Goal: Transaction & Acquisition: Subscribe to service/newsletter

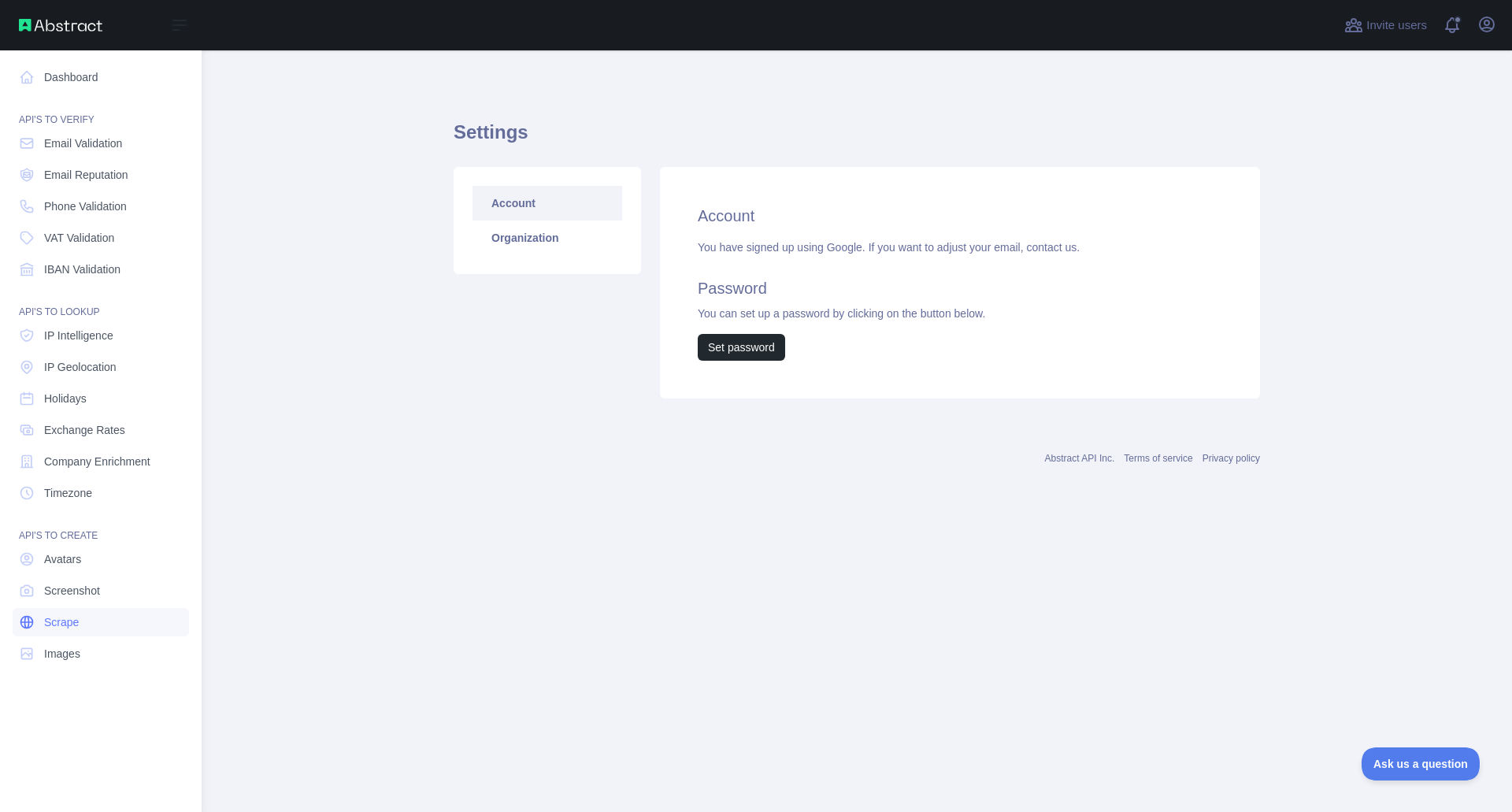
click at [52, 627] on span "Scrape" at bounding box center [61, 622] width 35 height 16
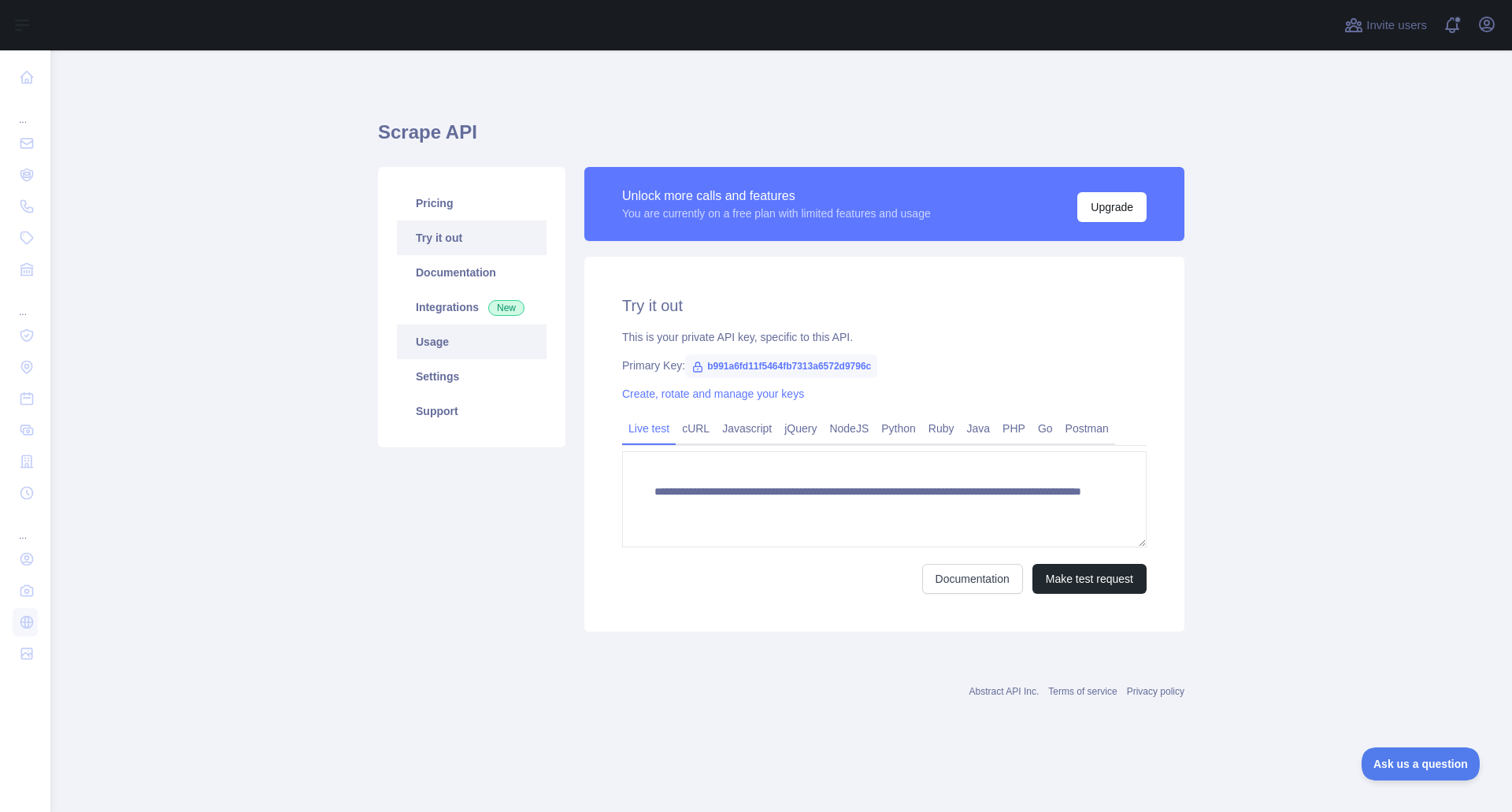
click at [445, 342] on link "Usage" at bounding box center [472, 342] width 150 height 35
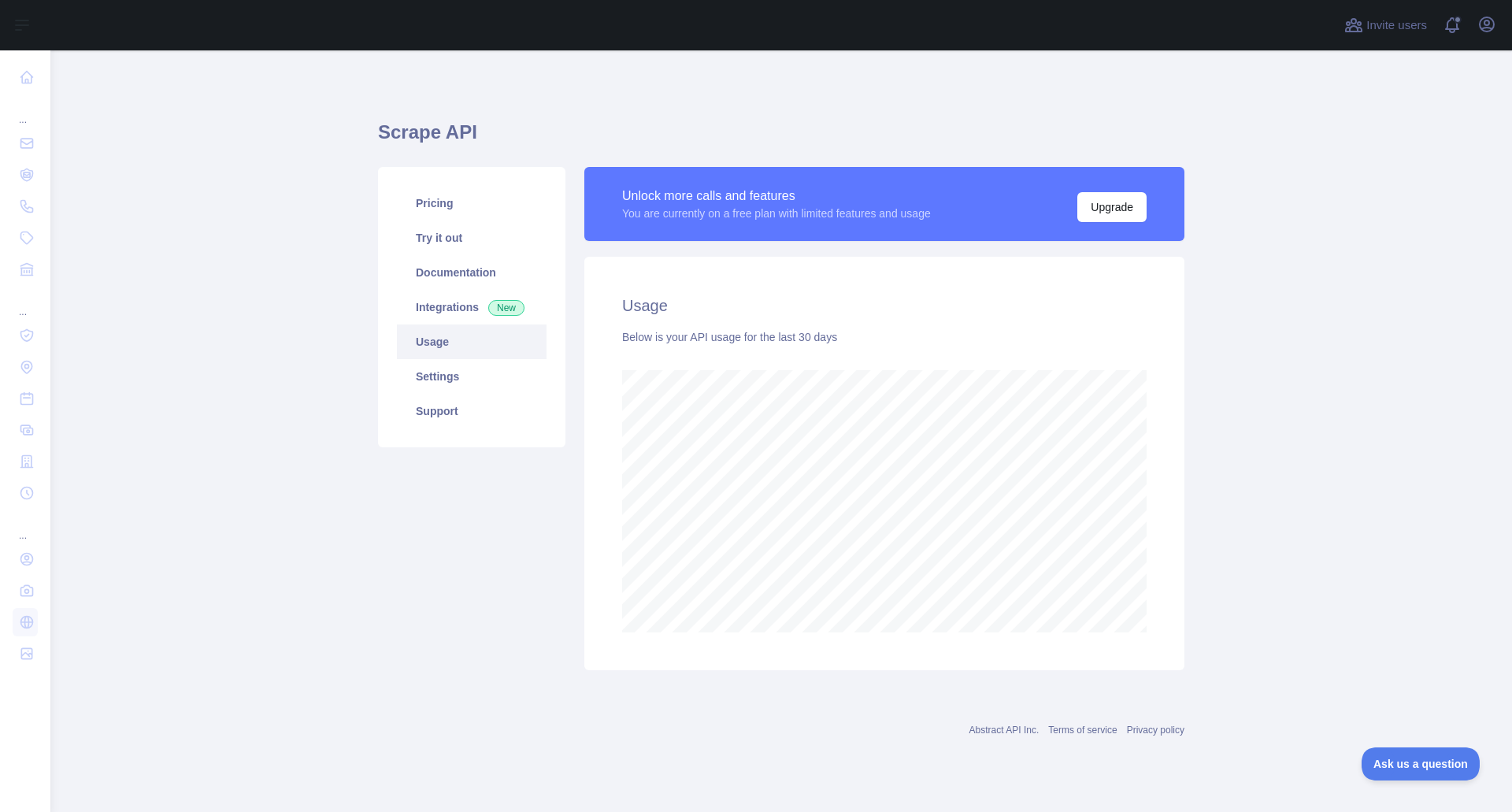
scroll to position [762, 1462]
click at [436, 277] on link "Documentation" at bounding box center [472, 272] width 150 height 35
click at [458, 202] on link "Pricing" at bounding box center [472, 203] width 150 height 35
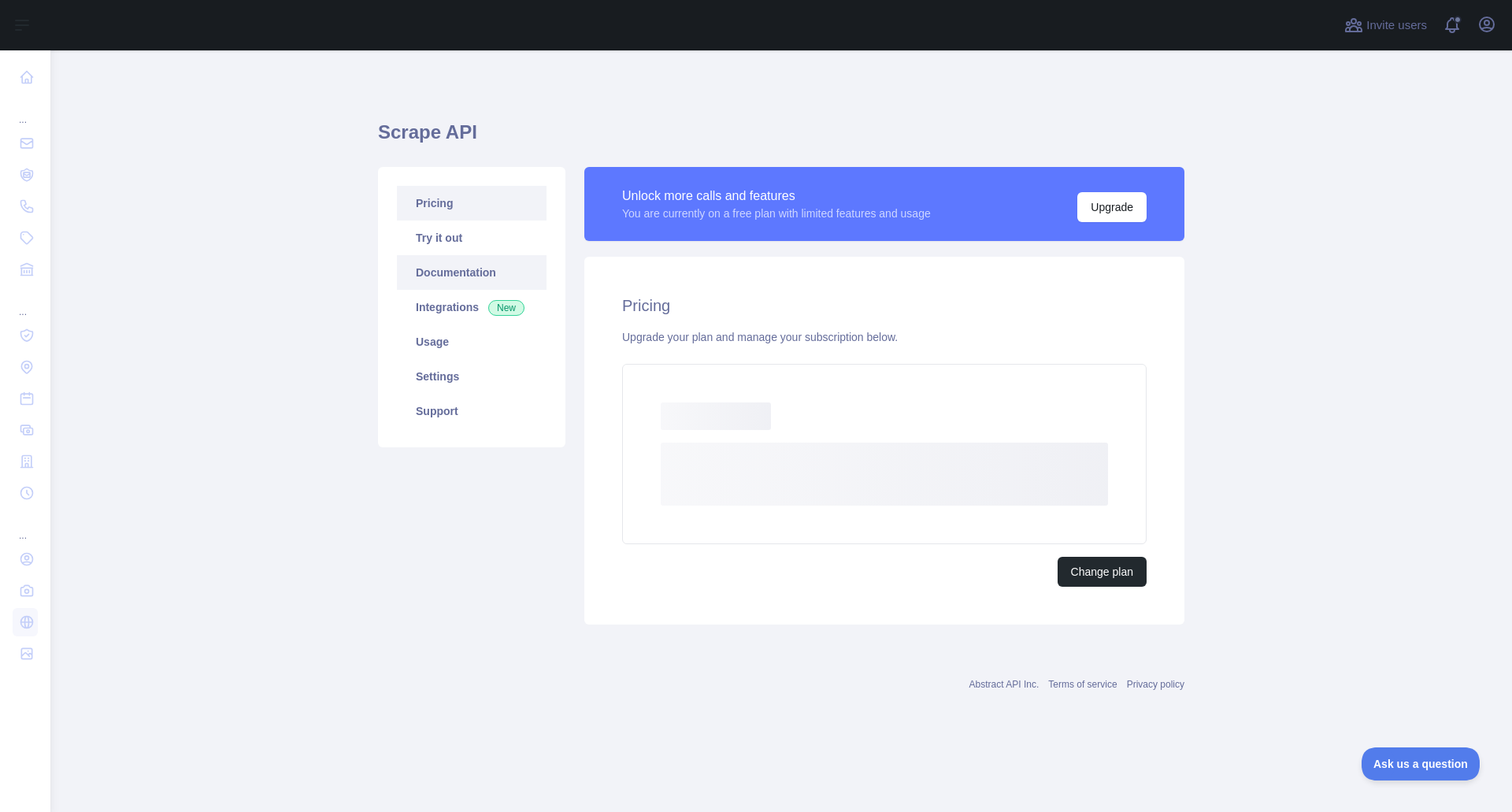
click at [441, 279] on link "Documentation" at bounding box center [472, 272] width 150 height 35
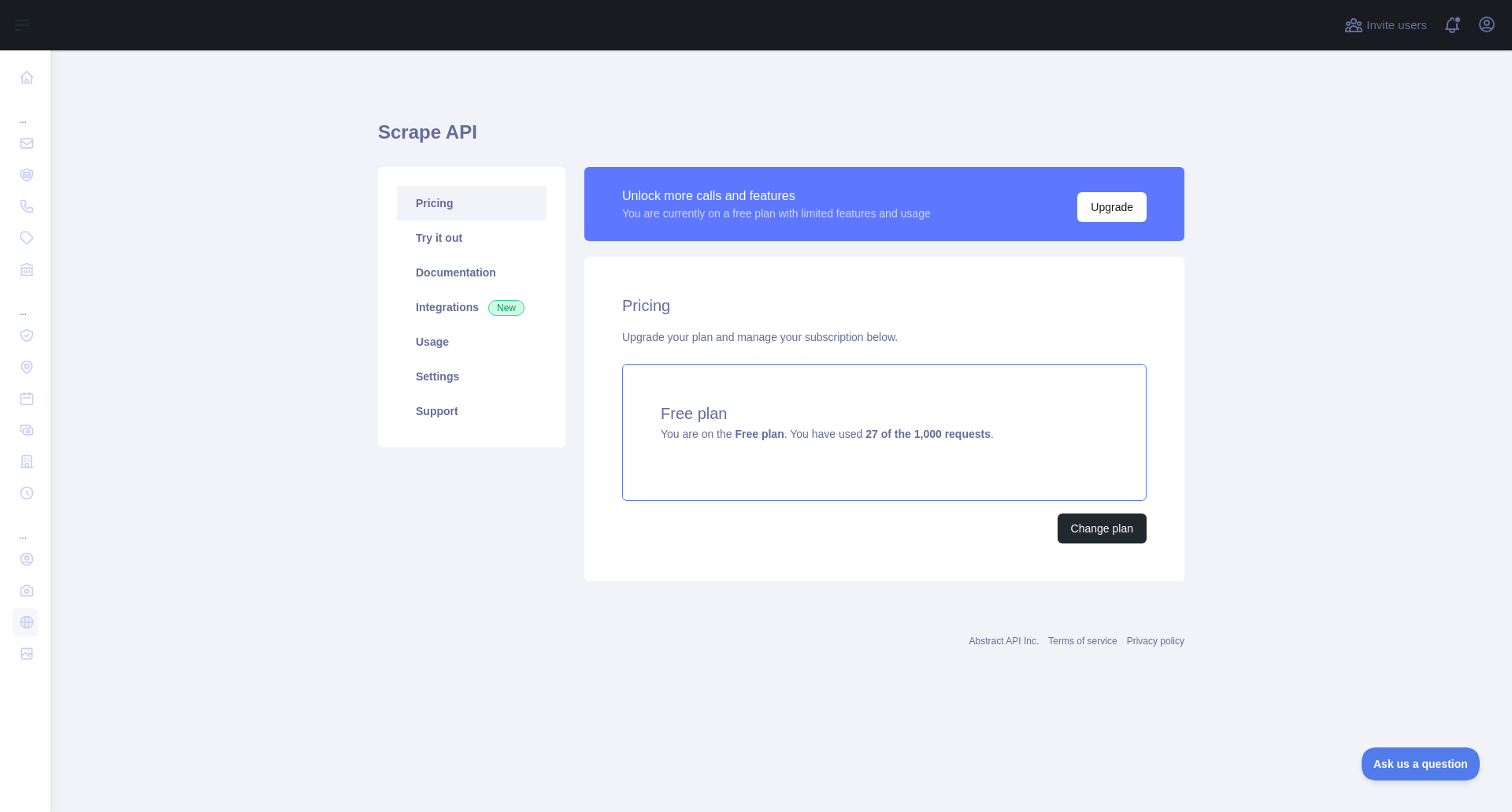
click at [918, 412] on h4 "Free plan" at bounding box center [884, 413] width 447 height 22
